Goal: Check status: Check status

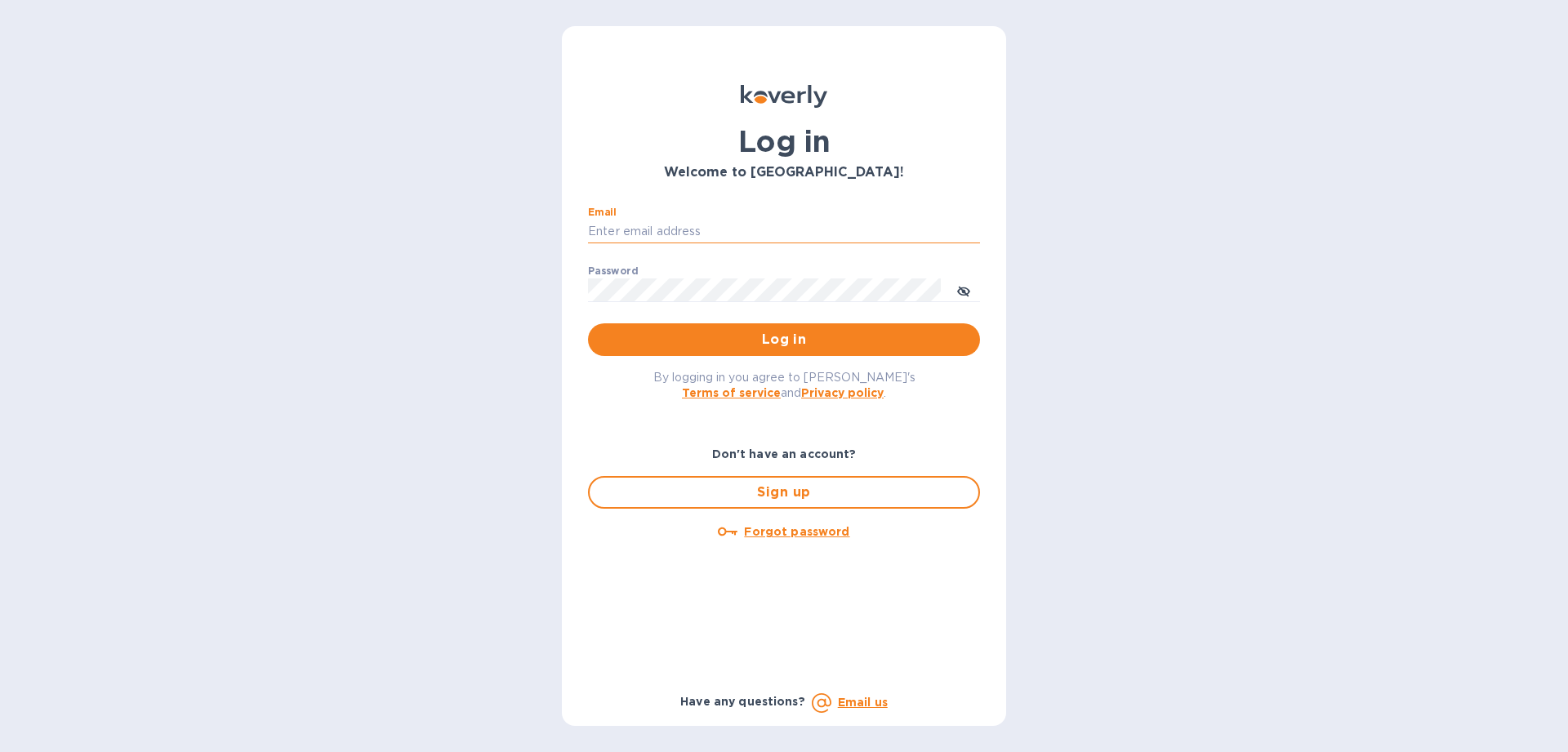
click at [591, 231] on input "Email" at bounding box center [784, 232] width 392 height 24
type input "aklibby@gmail.com"
click at [588, 324] on button "Log in" at bounding box center [784, 340] width 392 height 33
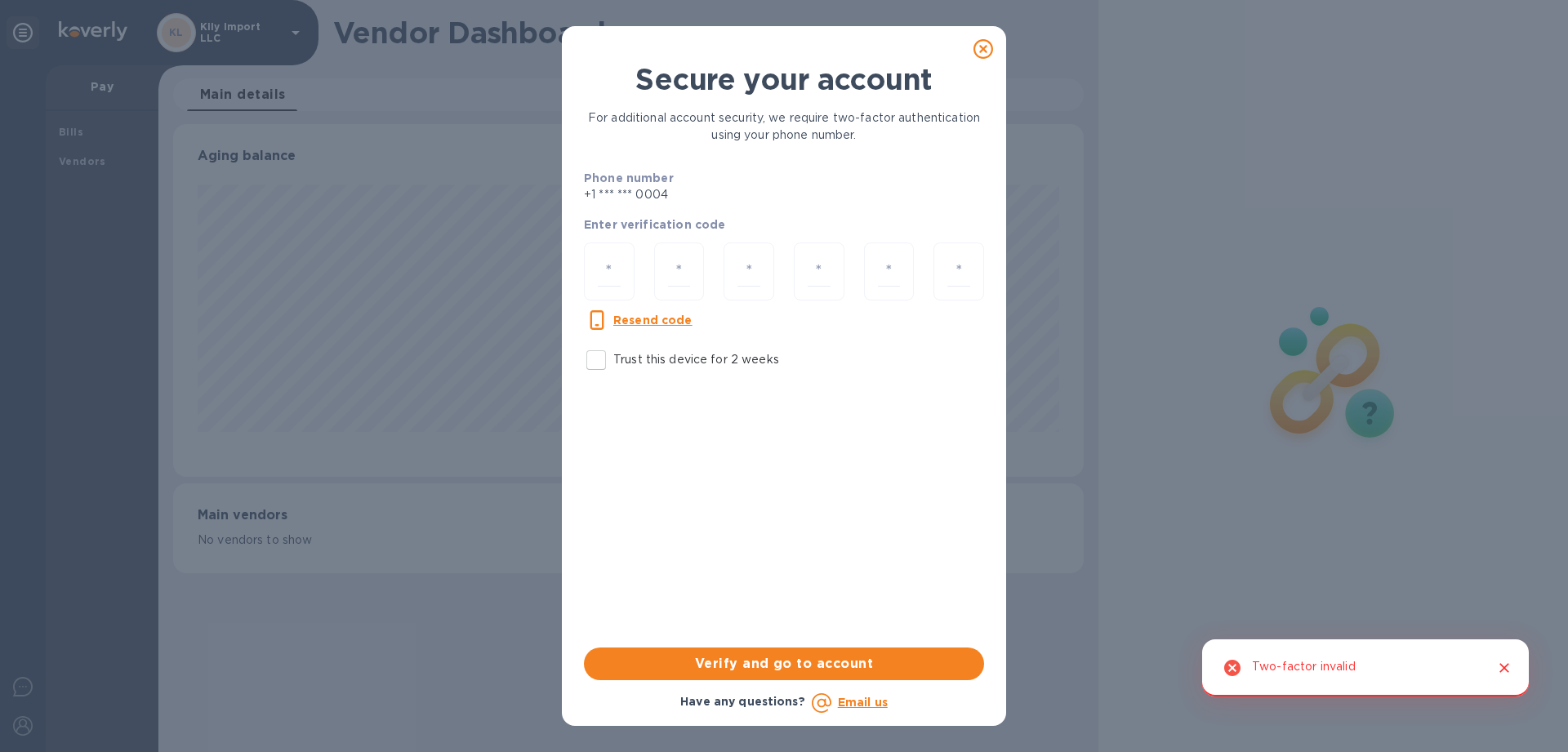
scroll to position [352, 909]
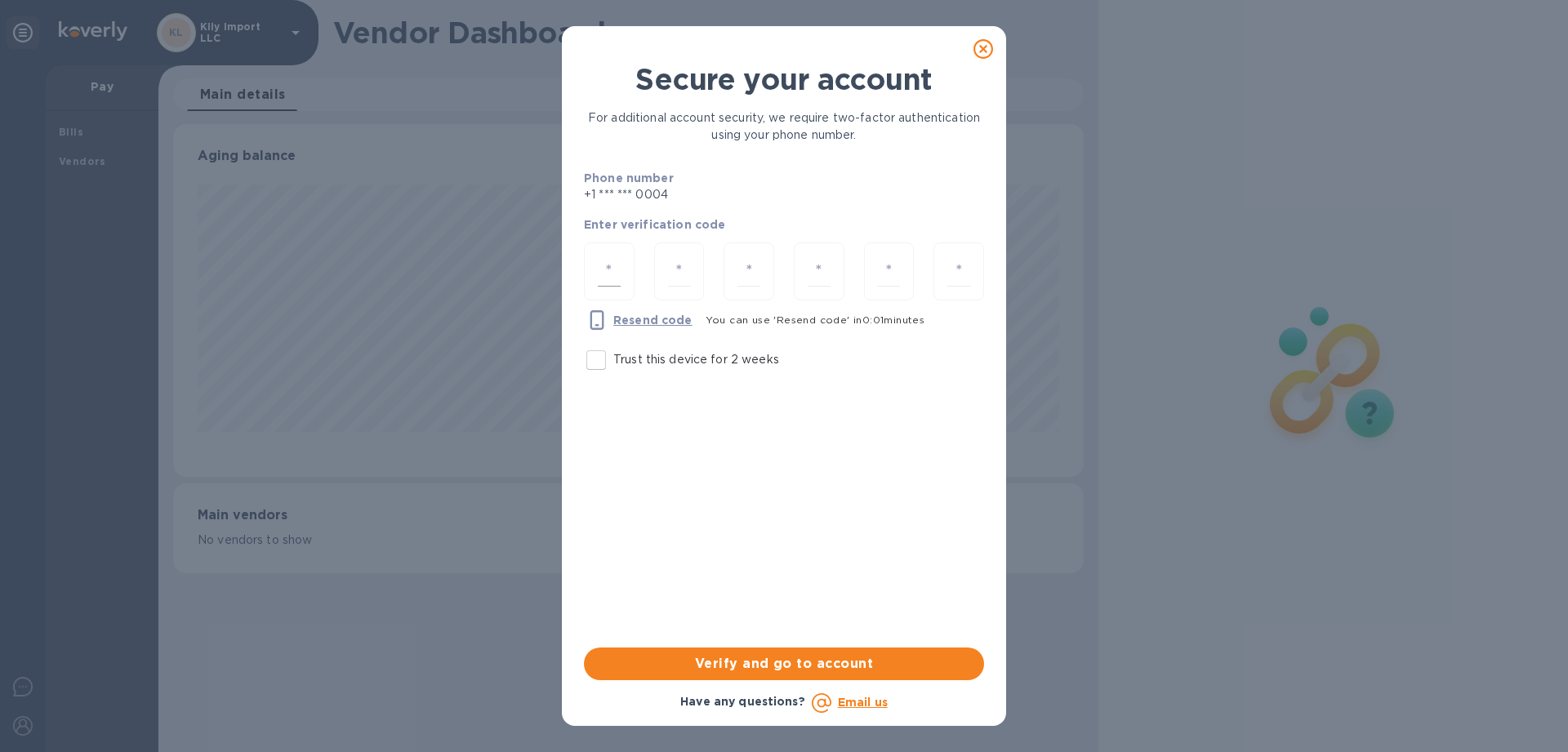
click at [606, 271] on input "number" at bounding box center [609, 272] width 23 height 30
type input "9"
type input "6"
type input "5"
type input "8"
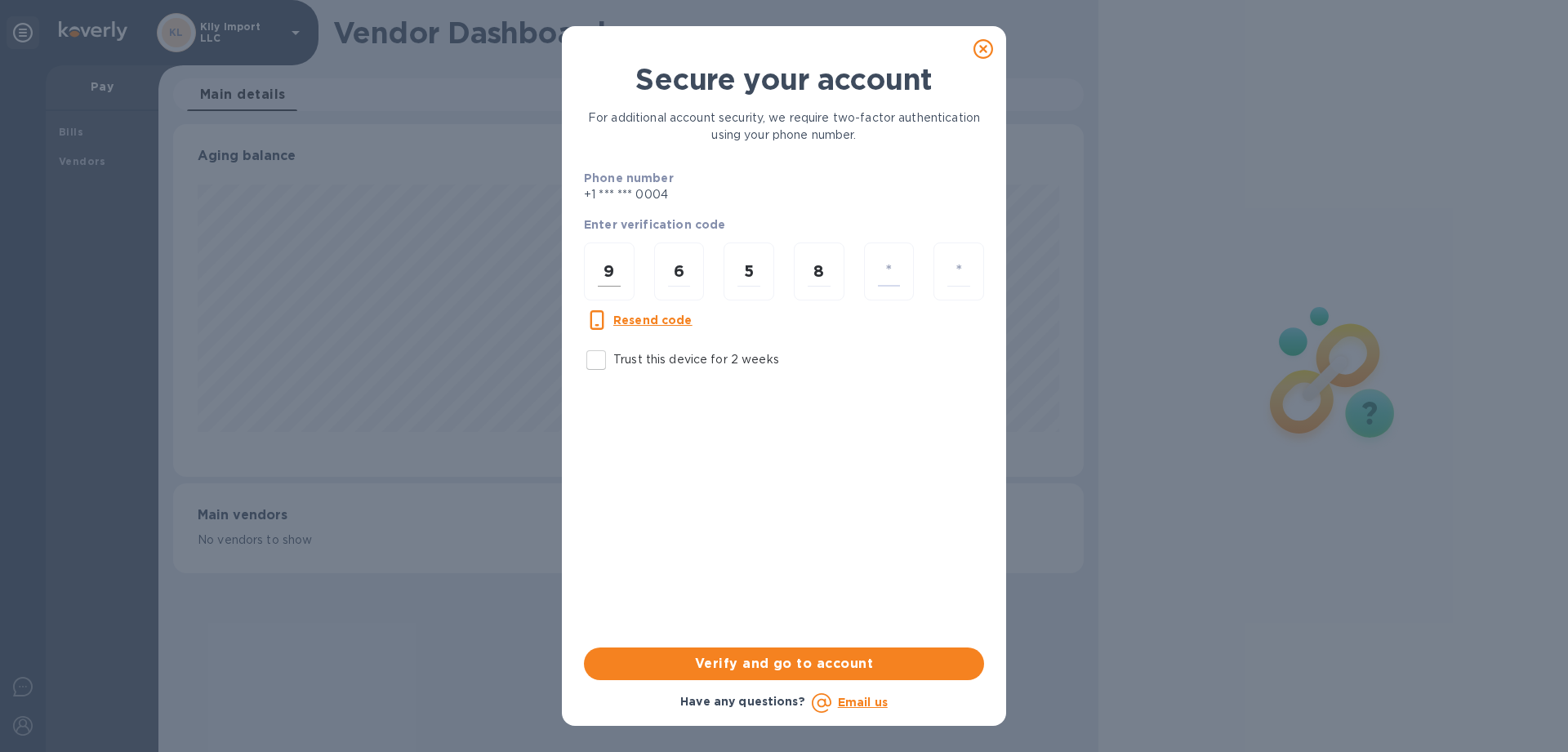
type input "6"
type input "3"
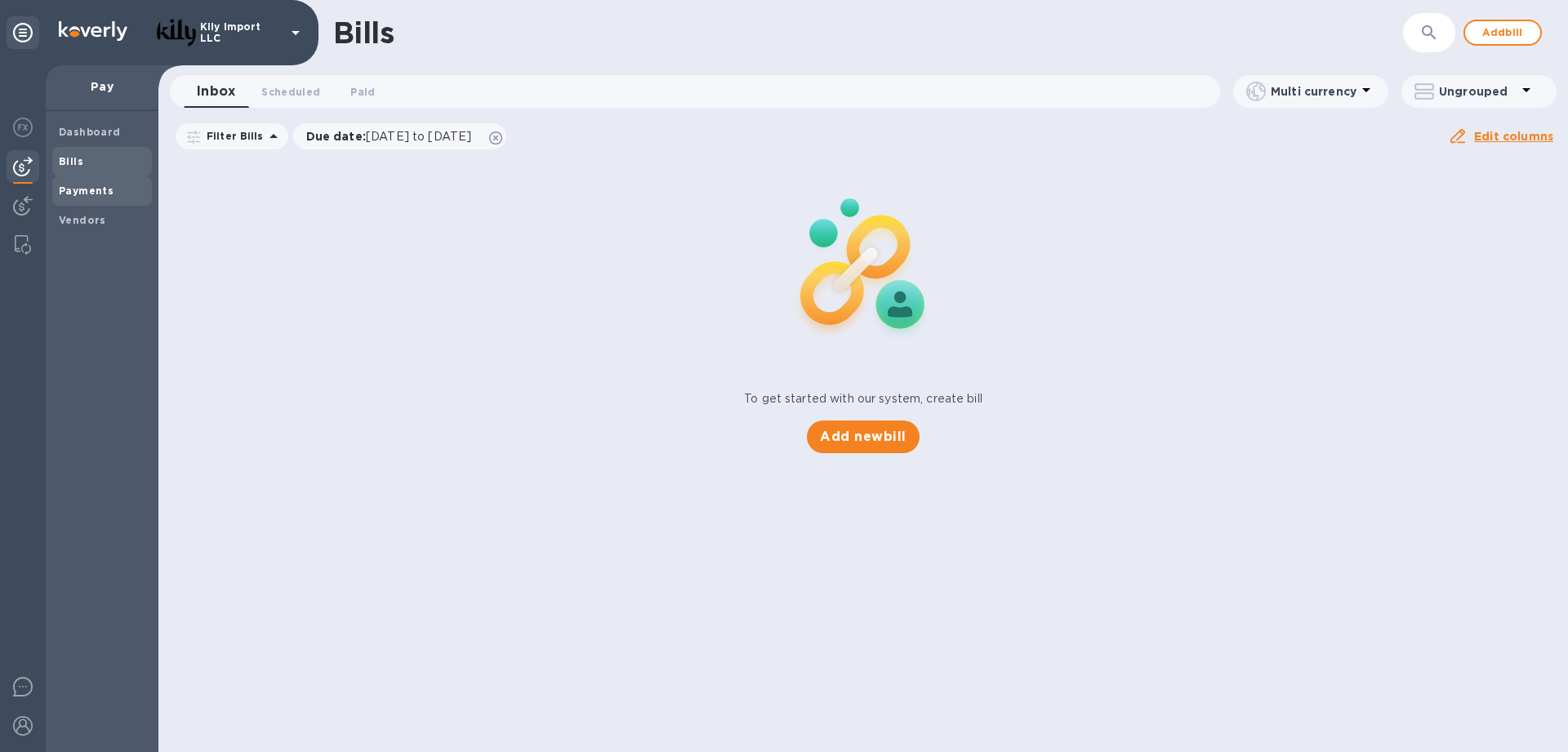
click at [89, 190] on b "Payments" at bounding box center [86, 191] width 55 height 12
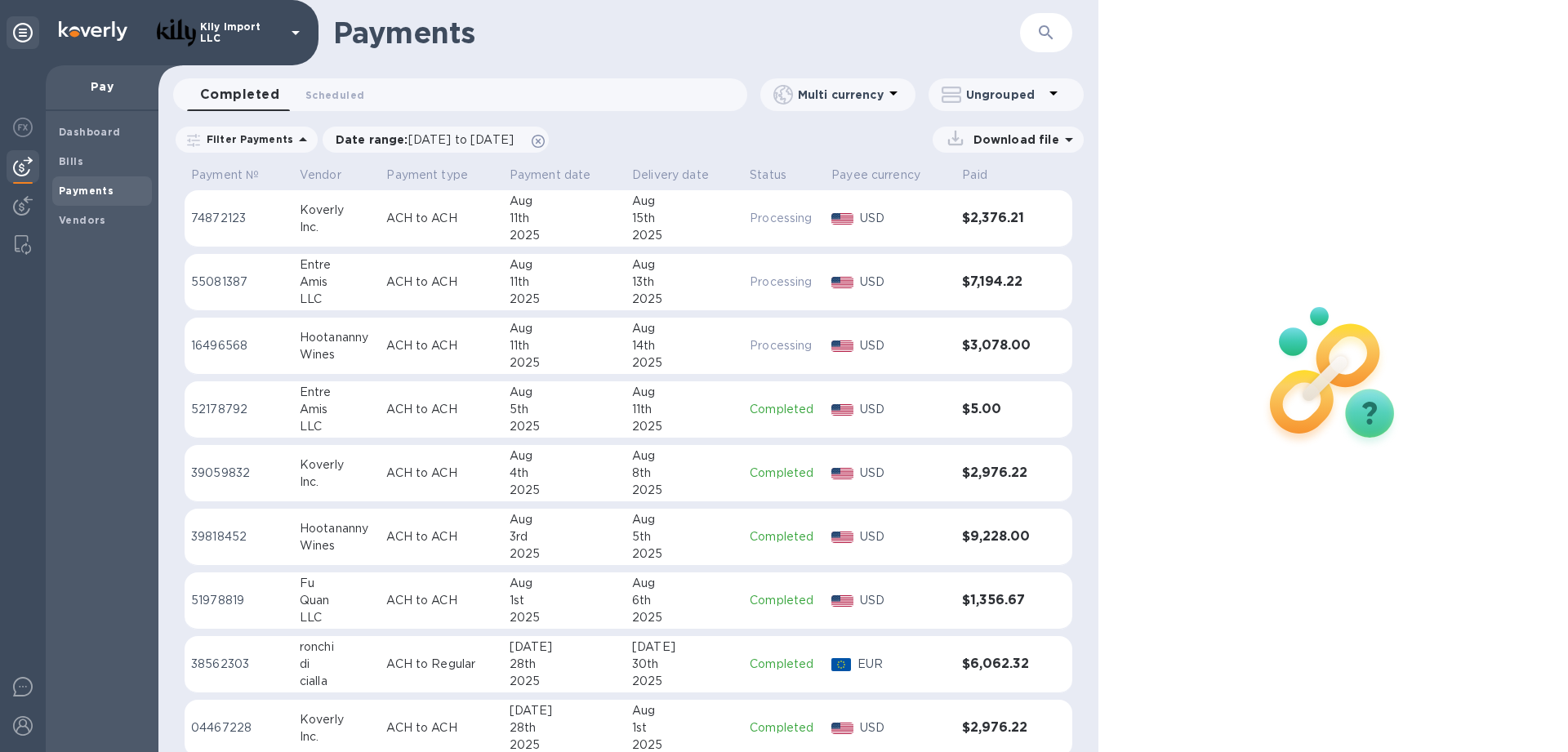
click at [379, 230] on td "ACH to ACH" at bounding box center [440, 219] width 123 height 57
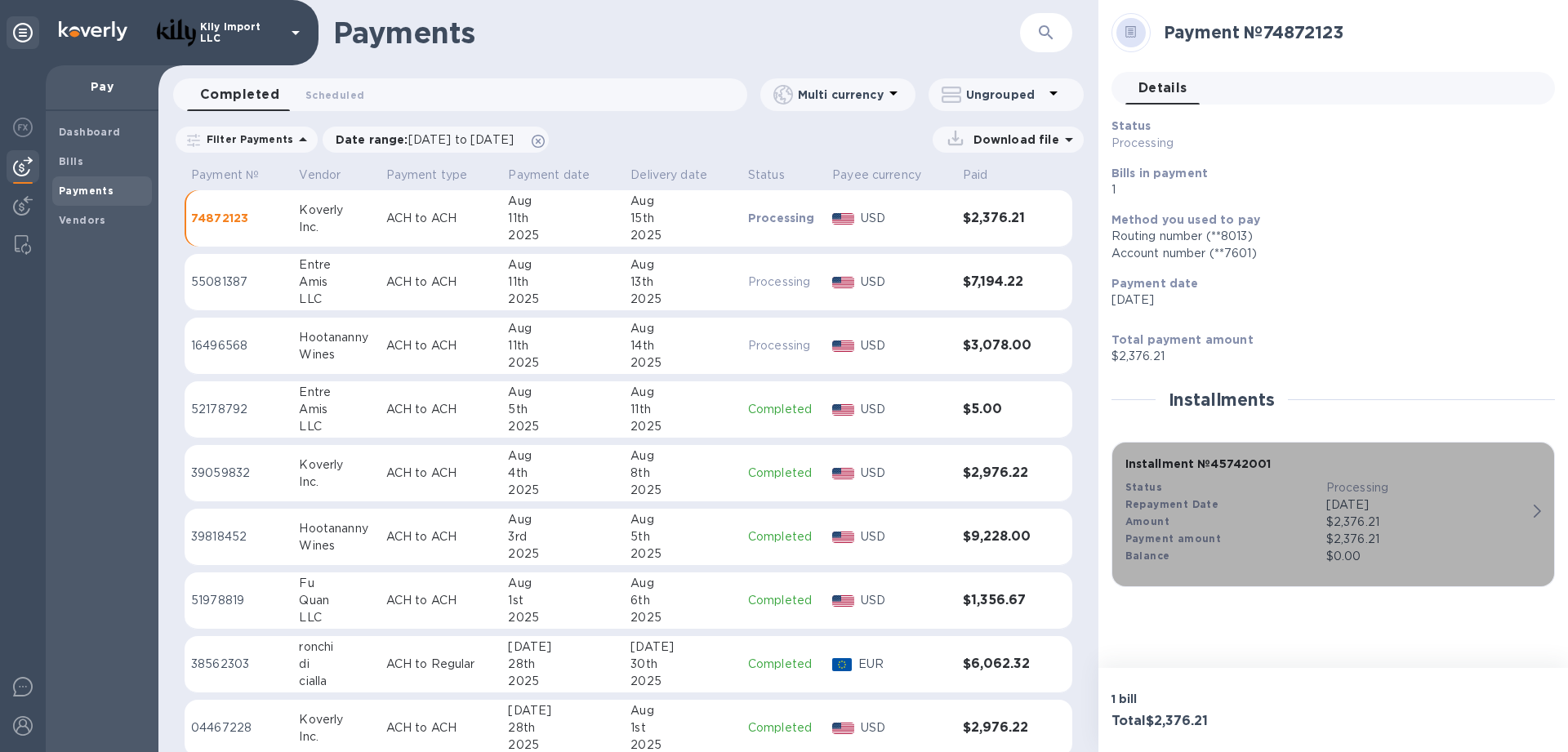
click at [1219, 506] on div "Repayment Date" at bounding box center [1225, 506] width 201 height 17
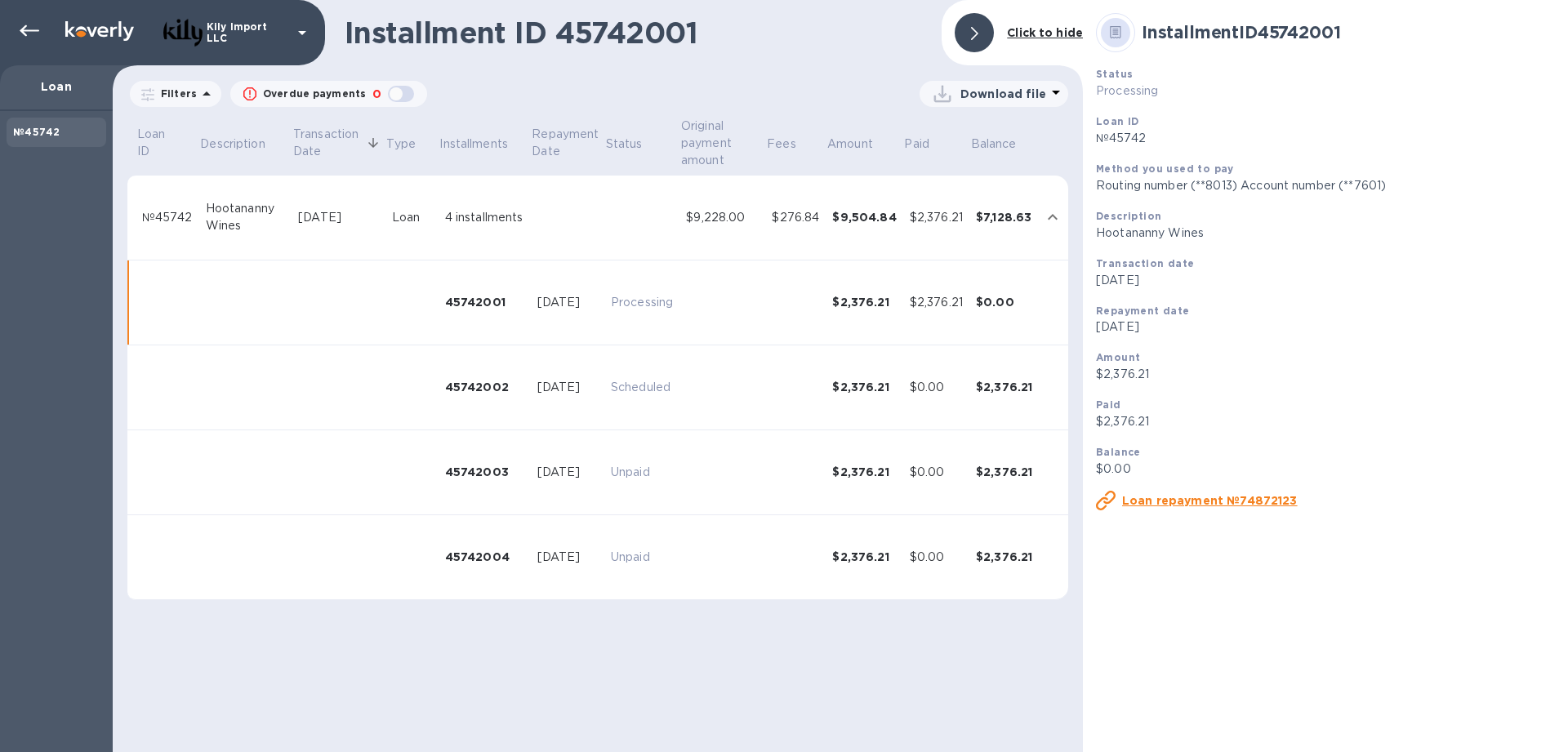
click at [937, 212] on div "$2,376.21" at bounding box center [935, 218] width 53 height 17
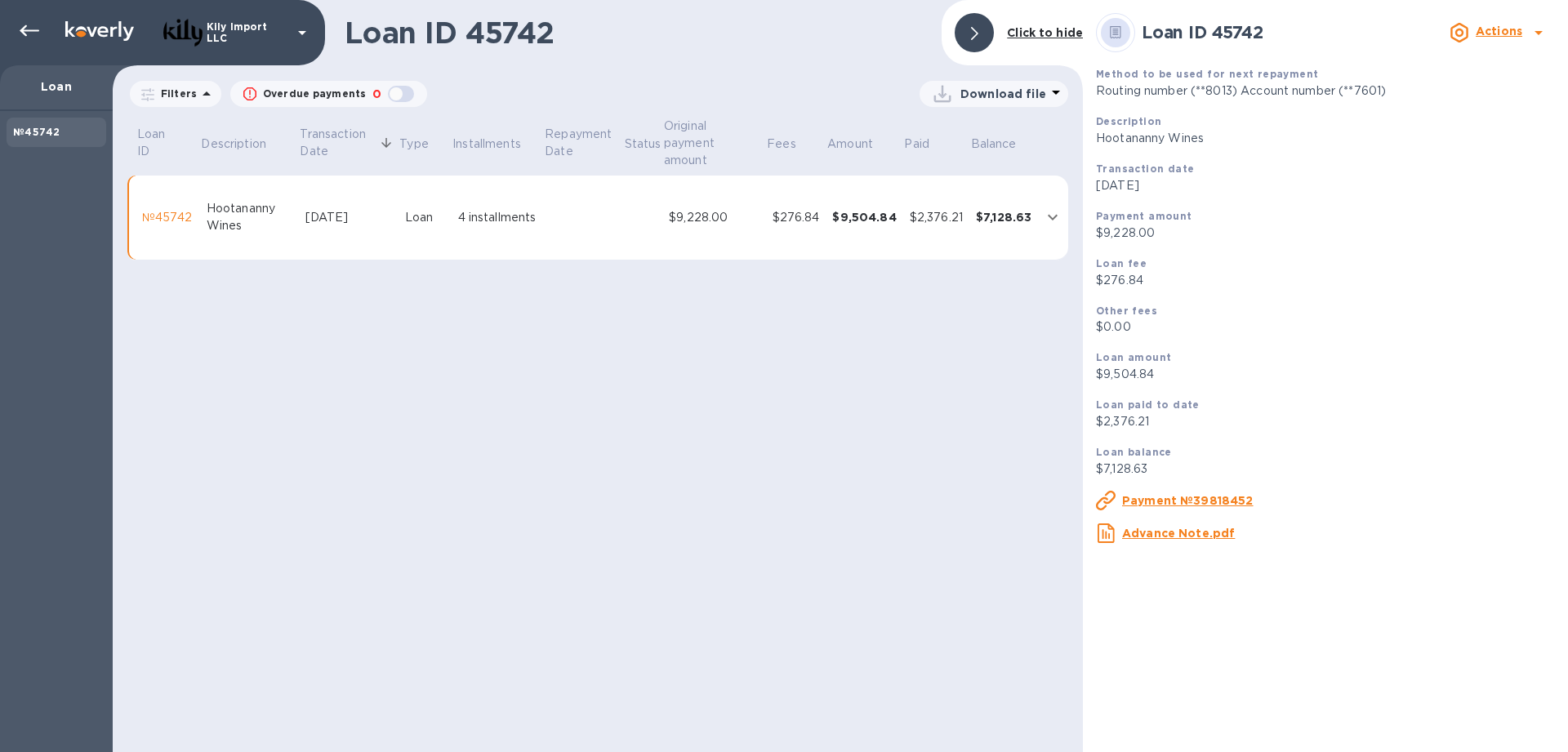
click at [1195, 504] on u "Payment №39818452" at bounding box center [1187, 500] width 131 height 13
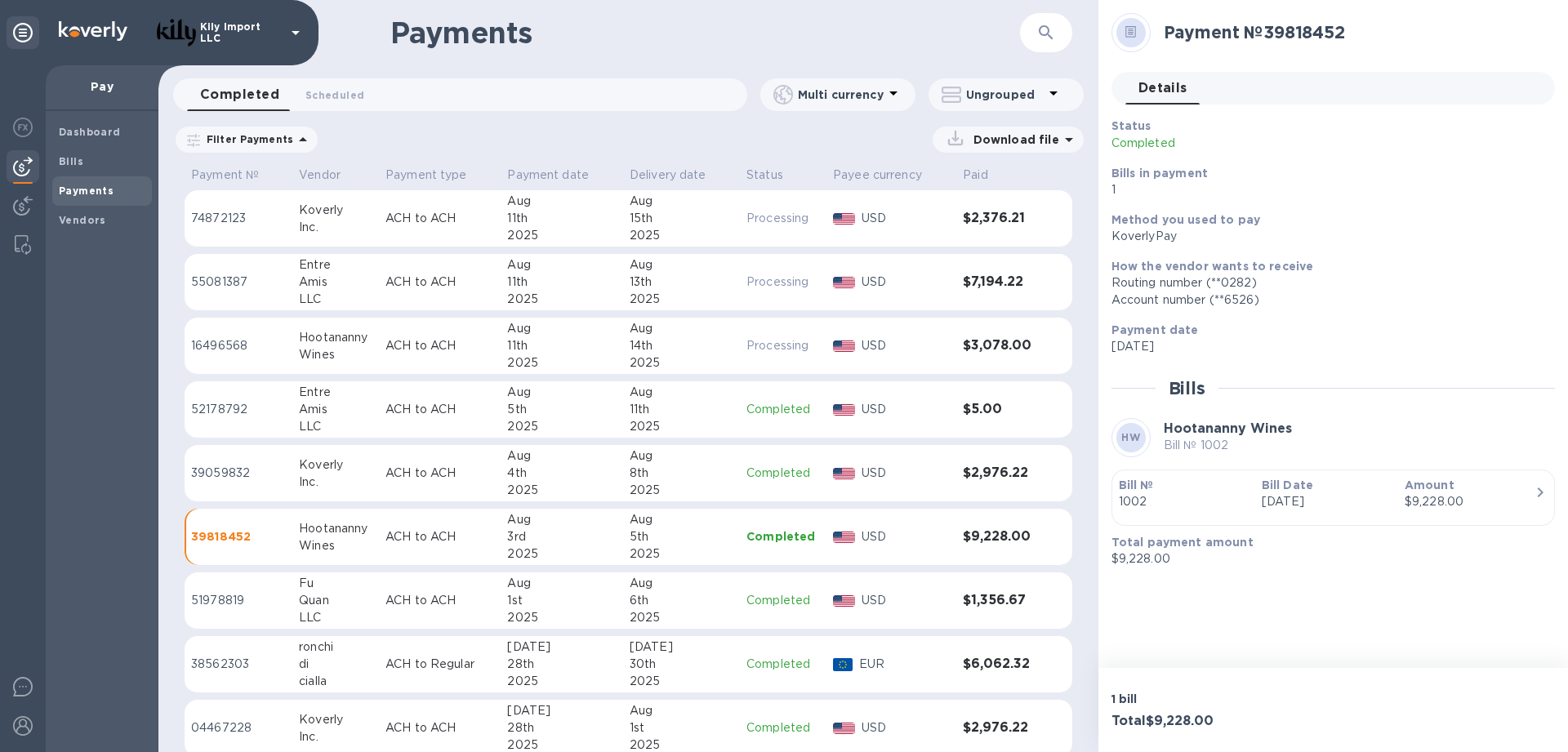
click at [1188, 494] on p "1002" at bounding box center [1183, 502] width 130 height 17
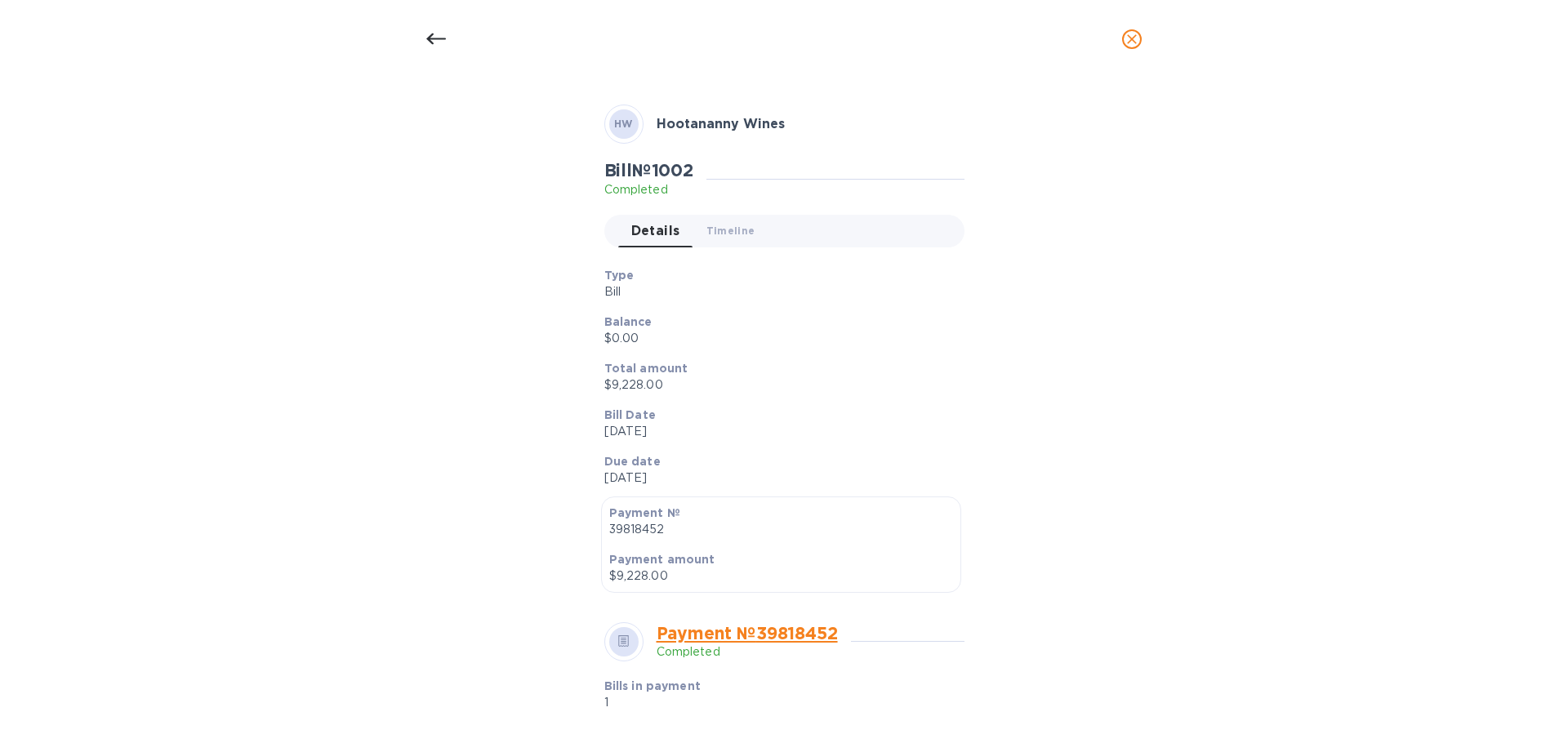
scroll to position [326, 0]
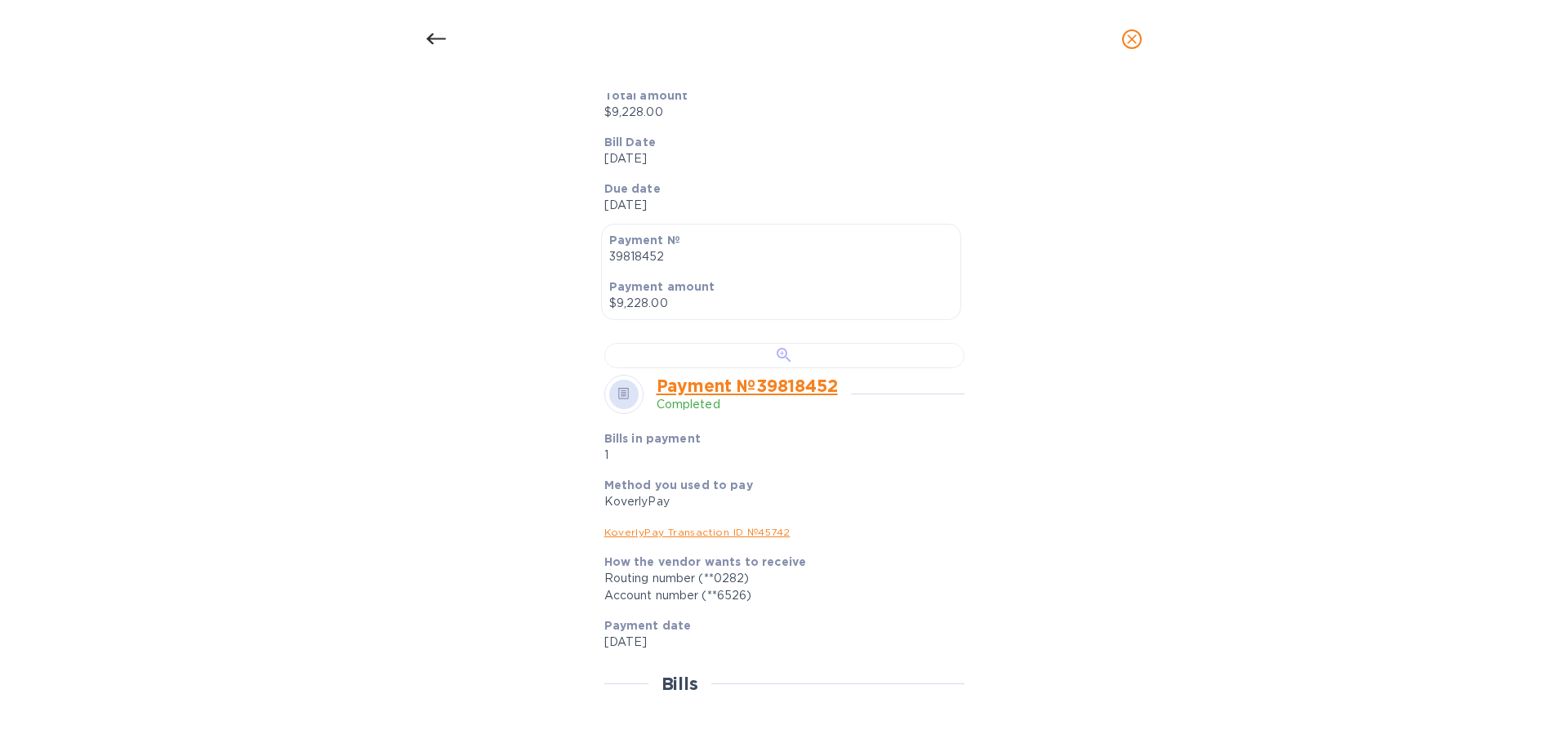
click at [679, 368] on div at bounding box center [784, 355] width 360 height 25
click at [748, 368] on div at bounding box center [784, 355] width 360 height 25
